Goal: Task Accomplishment & Management: Manage account settings

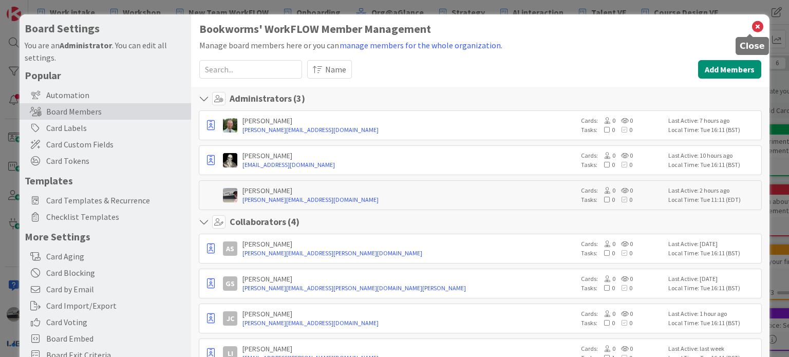
click at [754, 23] on icon at bounding box center [757, 27] width 13 height 14
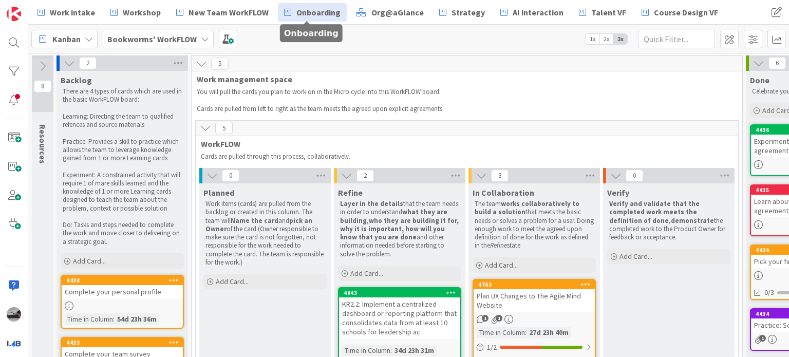
click at [297, 20] on link "Onboarding" at bounding box center [312, 12] width 69 height 18
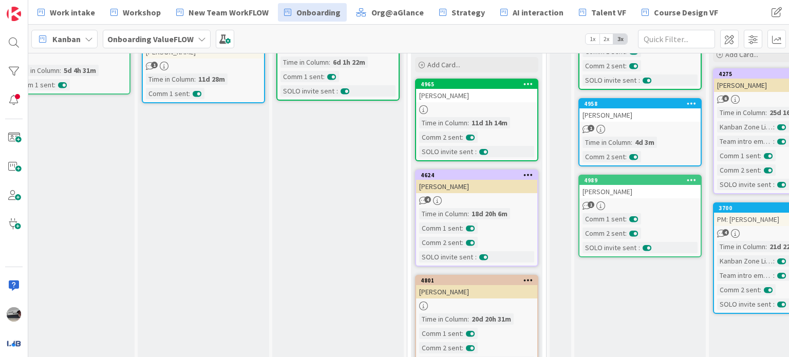
scroll to position [0, 53]
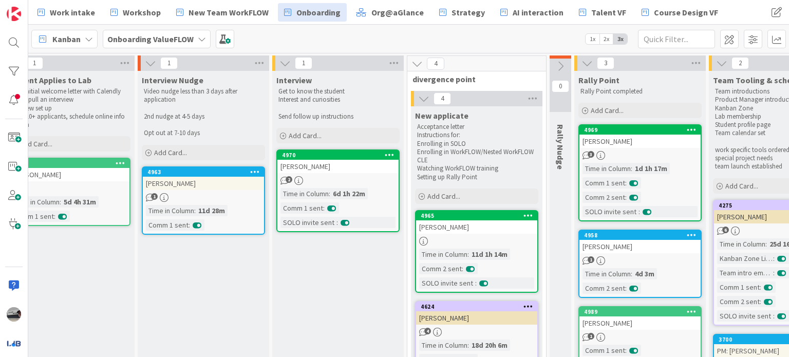
click at [146, 36] on b "Onboarding ValueFLOW" at bounding box center [150, 39] width 86 height 10
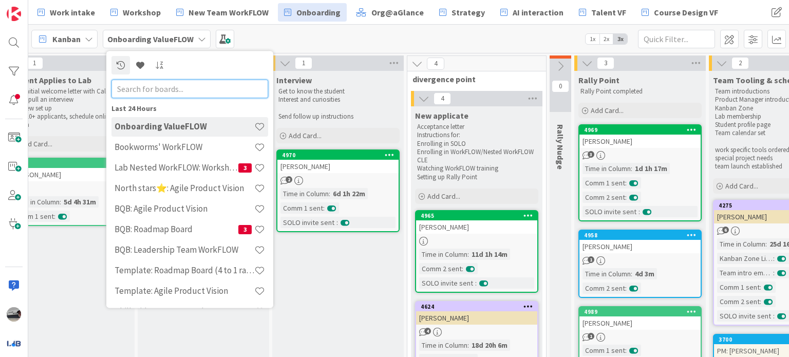
click at [149, 88] on input "text" at bounding box center [190, 89] width 157 height 18
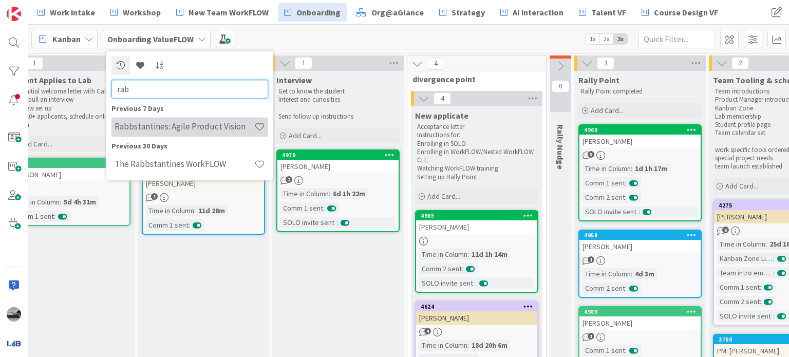
type input "rab"
click at [182, 126] on h4 "Rabbstantines: Agile Product Vision" at bounding box center [185, 127] width 140 height 10
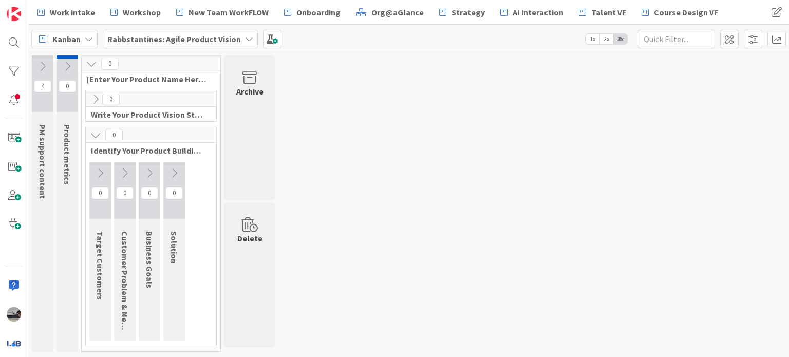
click at [172, 34] on b "Rabbstantines: Agile Product Vision" at bounding box center [174, 39] width 134 height 10
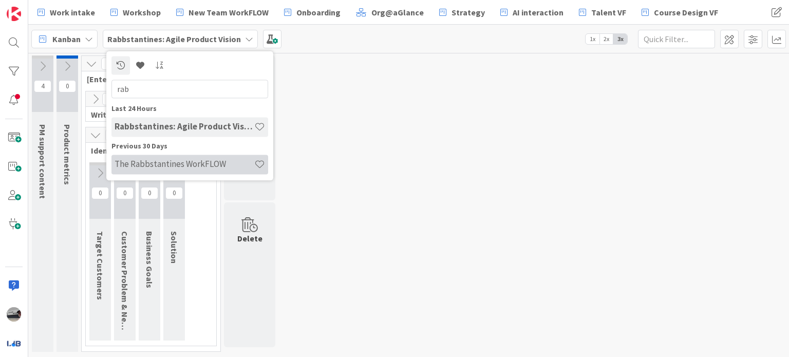
type input "rab"
click at [165, 172] on div "The Rabbstantines WorkFLOW" at bounding box center [190, 165] width 157 height 20
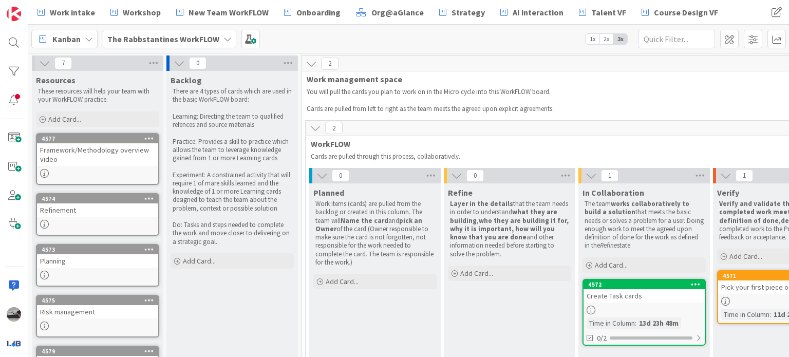
click at [151, 34] on b "The Rabbstantines WorkFLOW" at bounding box center [163, 39] width 112 height 10
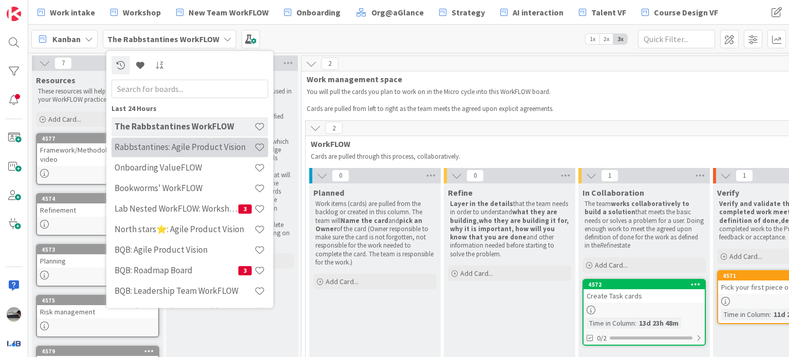
click at [184, 153] on div "Rabbstantines: Agile Product Vision" at bounding box center [190, 148] width 157 height 20
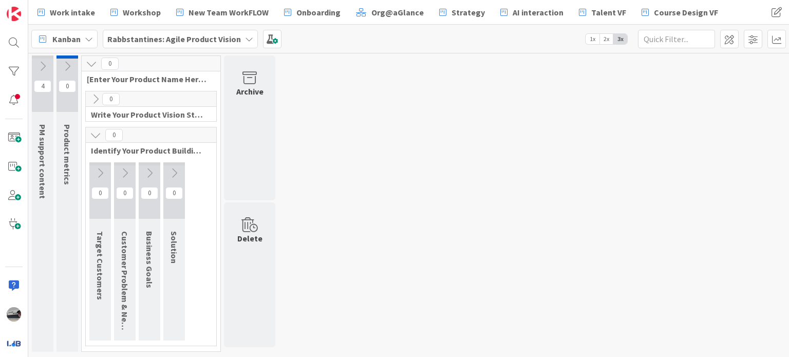
click at [95, 94] on icon at bounding box center [95, 99] width 11 height 11
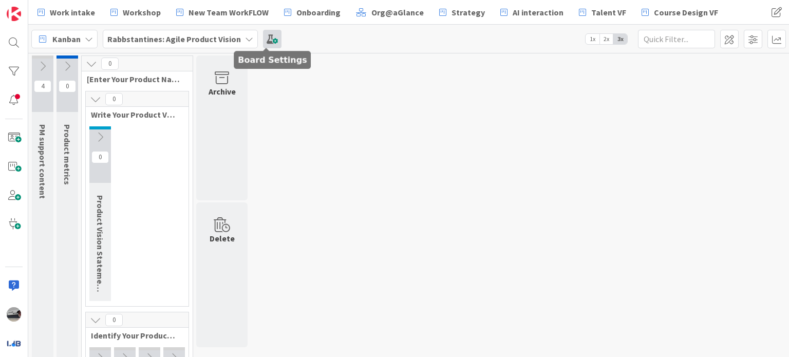
click at [271, 40] on span at bounding box center [272, 39] width 18 height 18
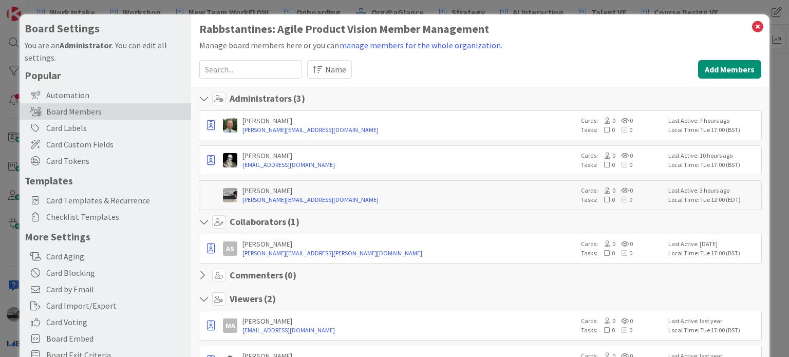
click at [247, 65] on input at bounding box center [250, 69] width 103 height 18
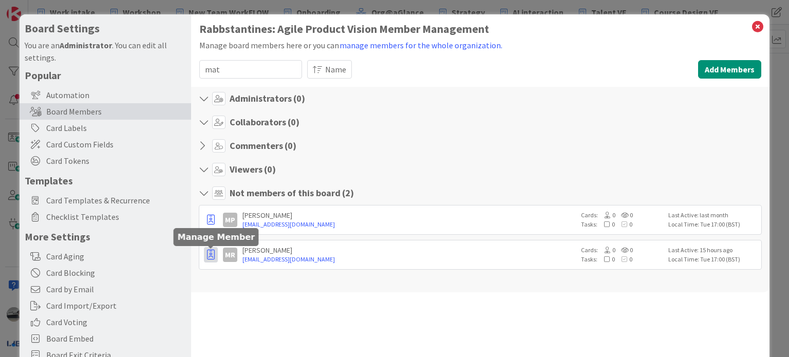
type input "mat"
click at [212, 254] on icon "button" at bounding box center [211, 255] width 8 height 10
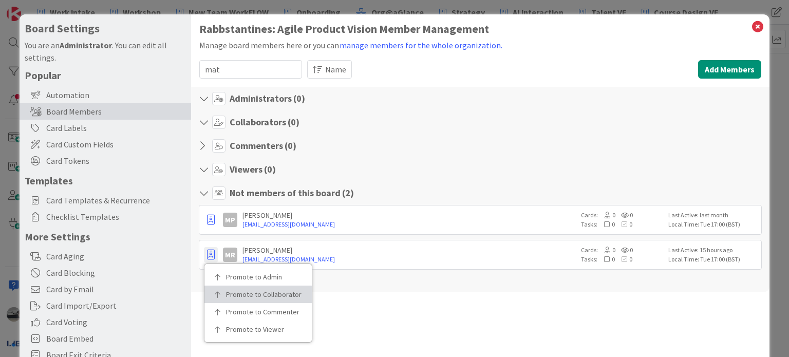
click at [229, 293] on p "Promote to Collaborator" at bounding box center [261, 294] width 71 height 7
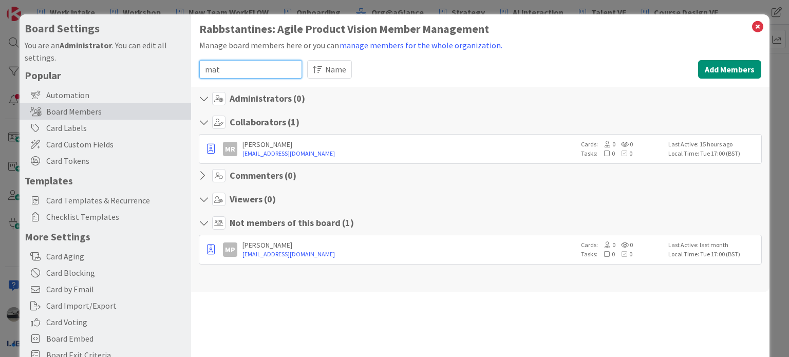
drag, startPoint x: 232, startPoint y: 65, endPoint x: 168, endPoint y: 67, distance: 64.3
click at [168, 67] on div "Board Settings You are an Administrator . You can edit all settings. Popular Au…" at bounding box center [395, 211] width 750 height 395
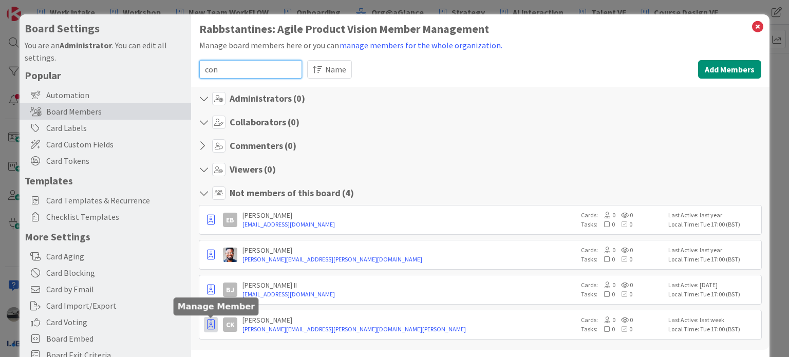
type input "con"
click at [213, 325] on icon "button" at bounding box center [211, 325] width 8 height 10
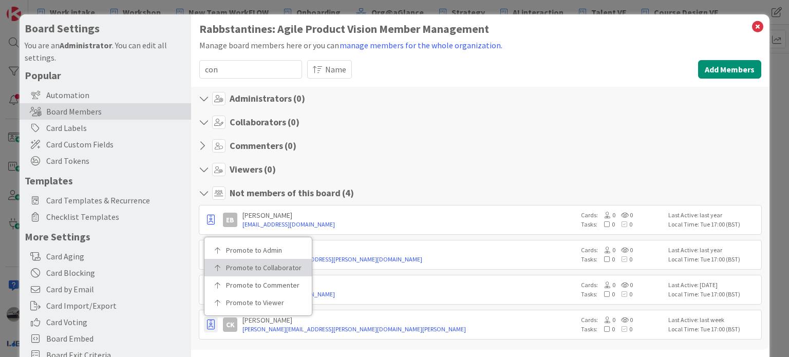
click at [268, 268] on p "Promote to Collaborator" at bounding box center [261, 267] width 71 height 7
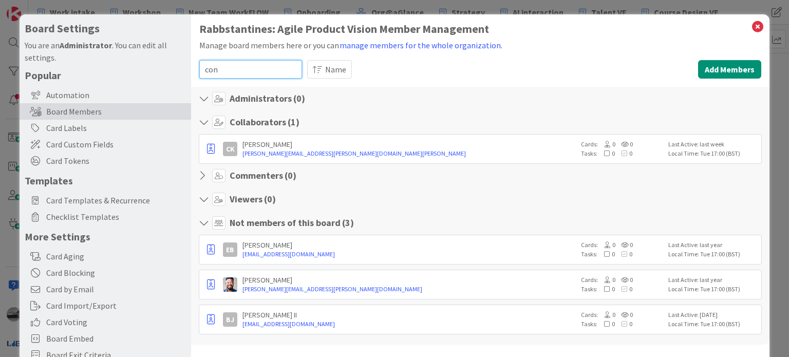
drag, startPoint x: 245, startPoint y: 66, endPoint x: 182, endPoint y: 67, distance: 62.7
click at [182, 67] on div "Board Settings You are an Administrator . You can edit all settings. Popular Au…" at bounding box center [395, 211] width 750 height 395
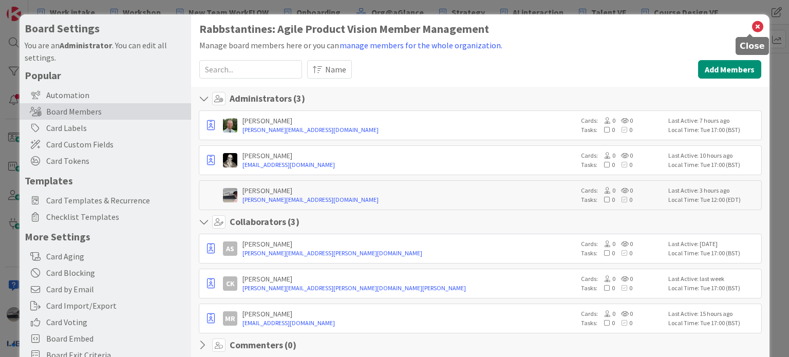
click at [751, 25] on icon at bounding box center [757, 27] width 13 height 14
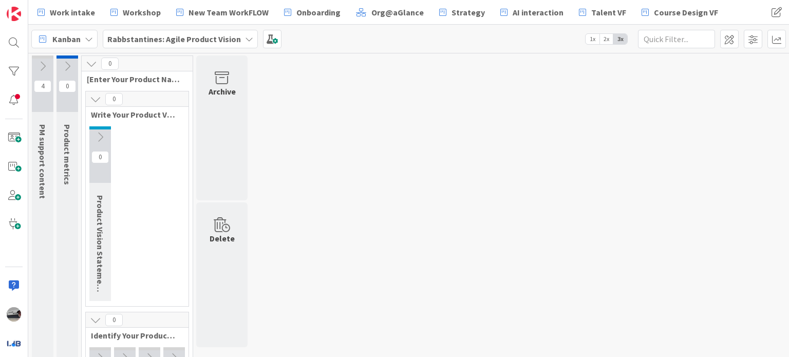
click at [220, 41] on b "Rabbstantines: Agile Product Vision" at bounding box center [174, 39] width 134 height 10
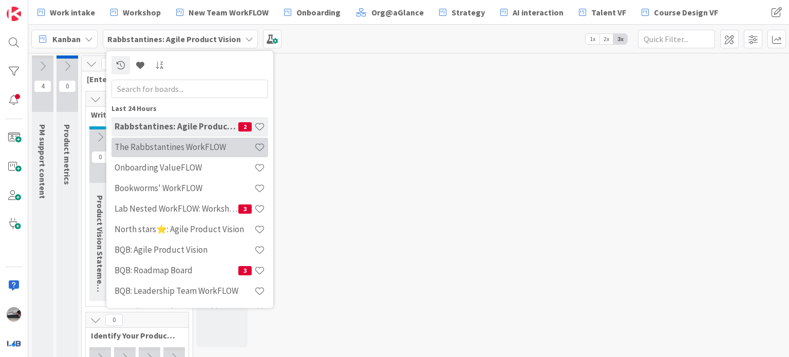
click at [188, 154] on div "The Rabbstantines WorkFLOW" at bounding box center [190, 148] width 157 height 20
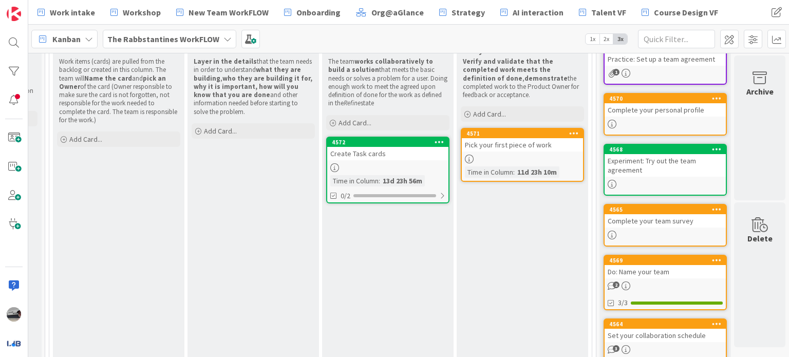
scroll to position [154, 264]
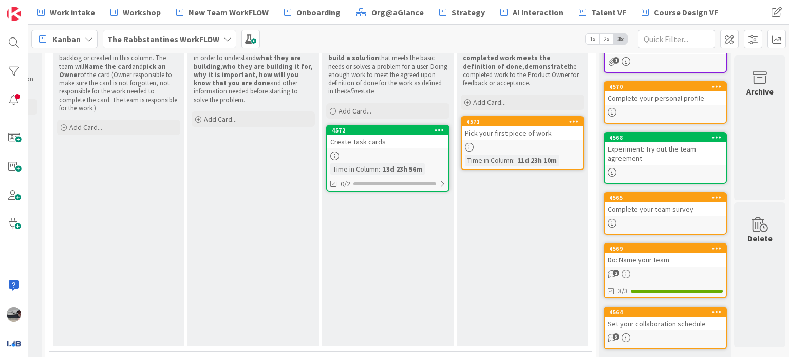
click at [649, 320] on div "Set your collaboration schedule" at bounding box center [665, 323] width 121 height 13
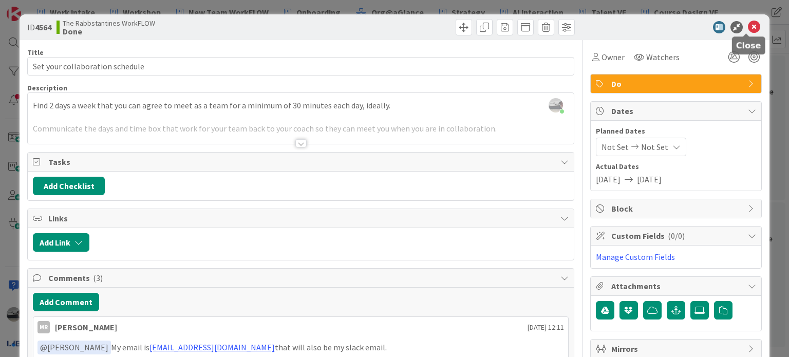
click at [748, 29] on icon at bounding box center [754, 27] width 12 height 12
